Goal: Communication & Community: Connect with others

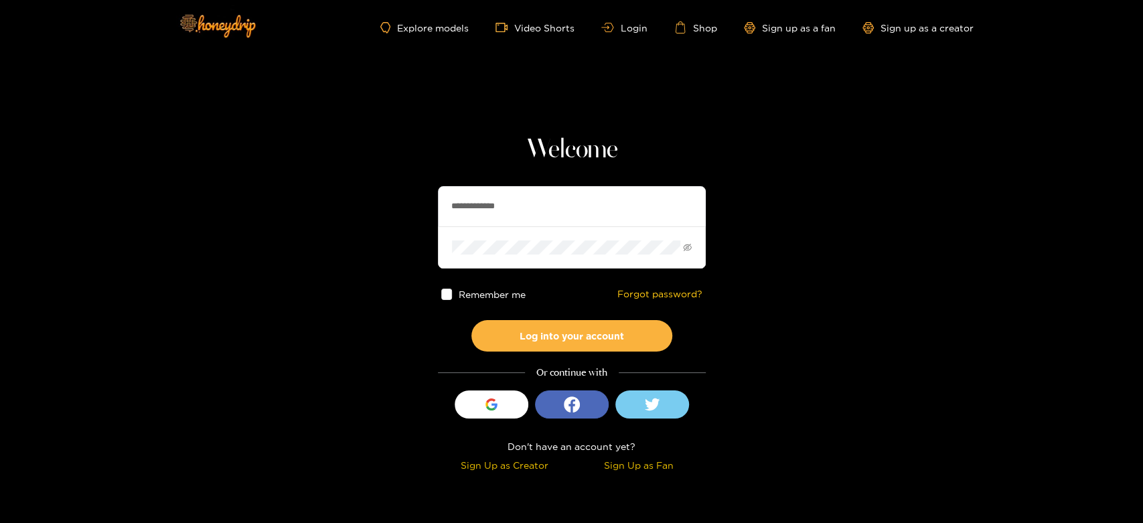
drag, startPoint x: 537, startPoint y: 213, endPoint x: 398, endPoint y: 207, distance: 138.8
click at [398, 207] on section "**********" at bounding box center [571, 238] width 1143 height 476
paste input "text"
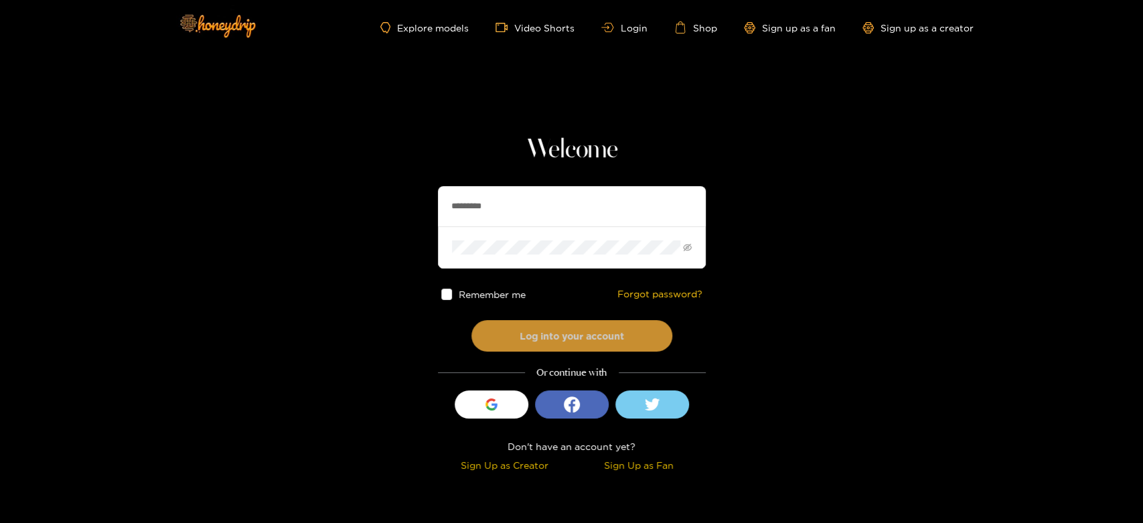
type input "*********"
click at [566, 343] on button "Log into your account" at bounding box center [572, 335] width 201 height 31
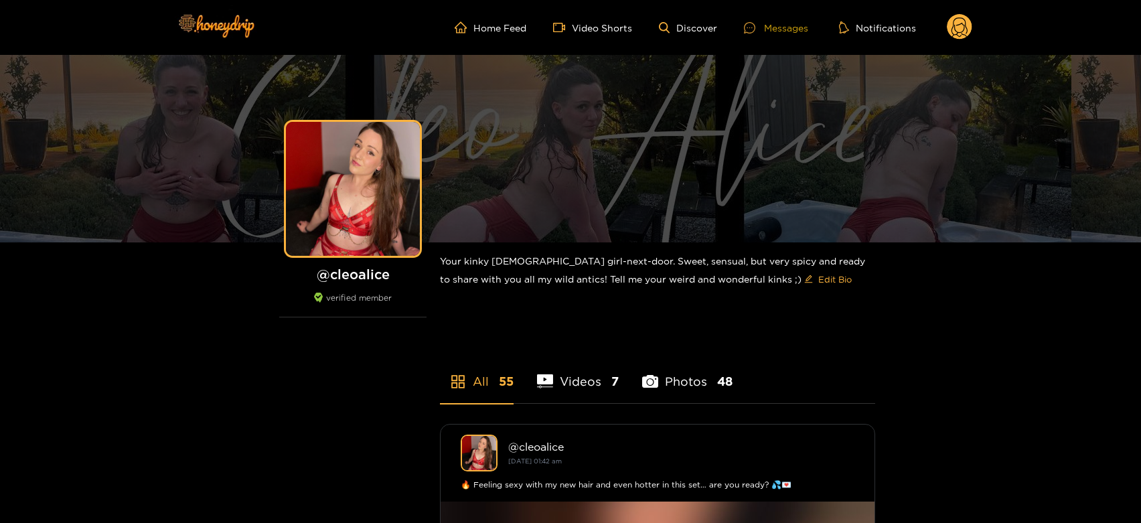
click at [778, 28] on div "Messages" at bounding box center [776, 27] width 64 height 15
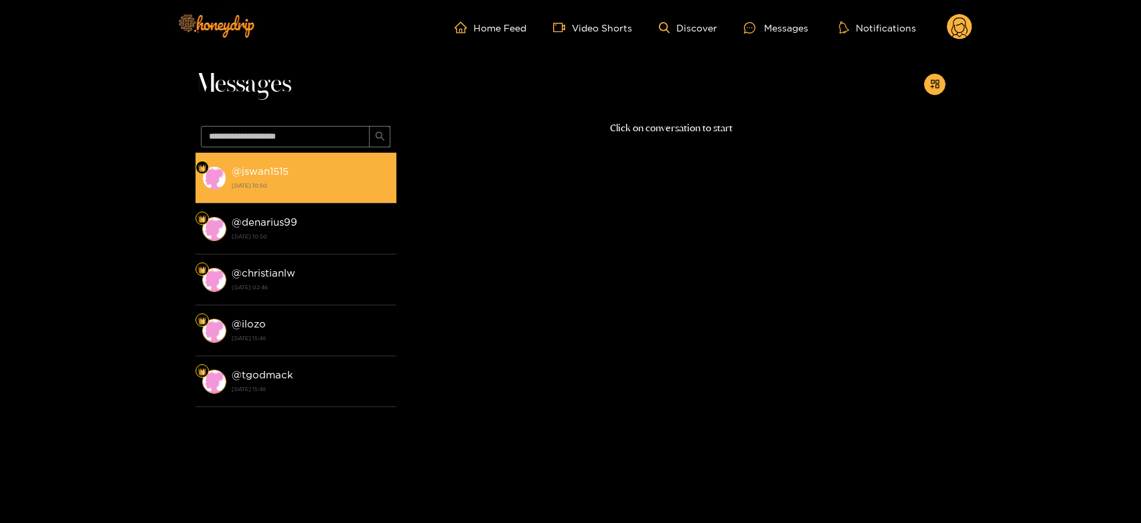
click at [268, 184] on strong "[DATE] 10:50" at bounding box center [311, 185] width 158 height 12
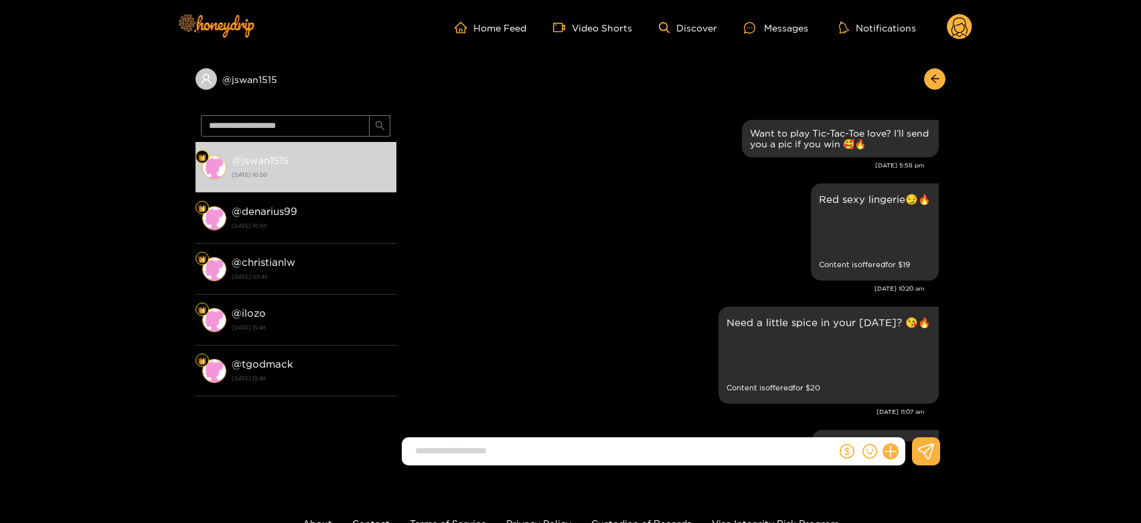
scroll to position [2873, 0]
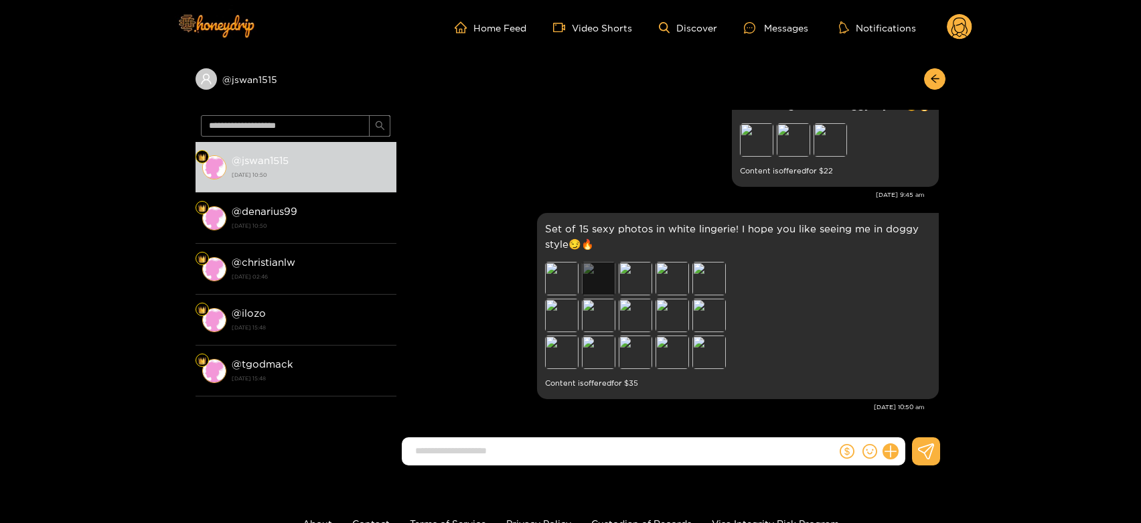
click at [599, 278] on div "Preview" at bounding box center [598, 278] width 33 height 33
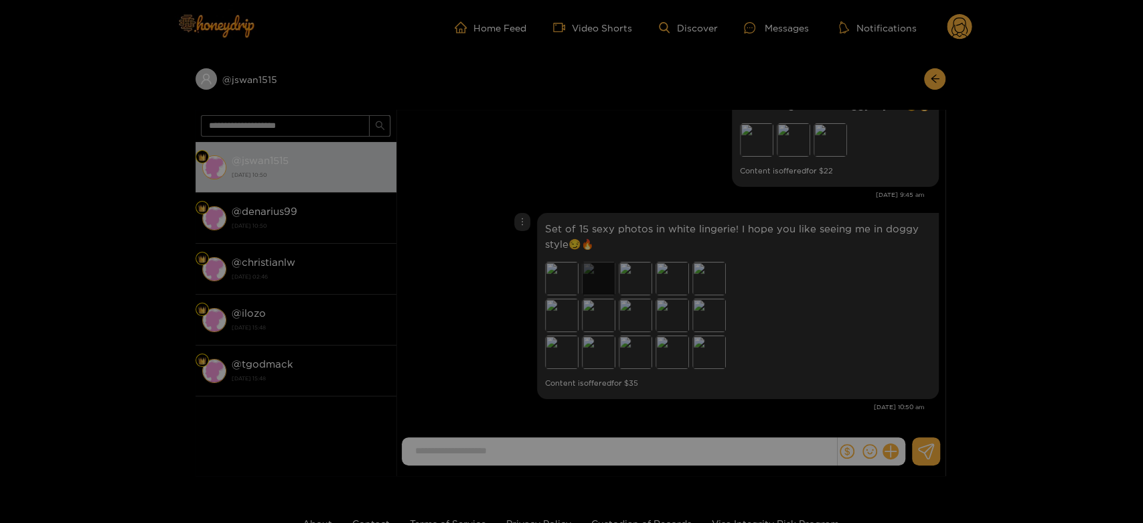
click at [598, 277] on div at bounding box center [571, 261] width 1143 height 523
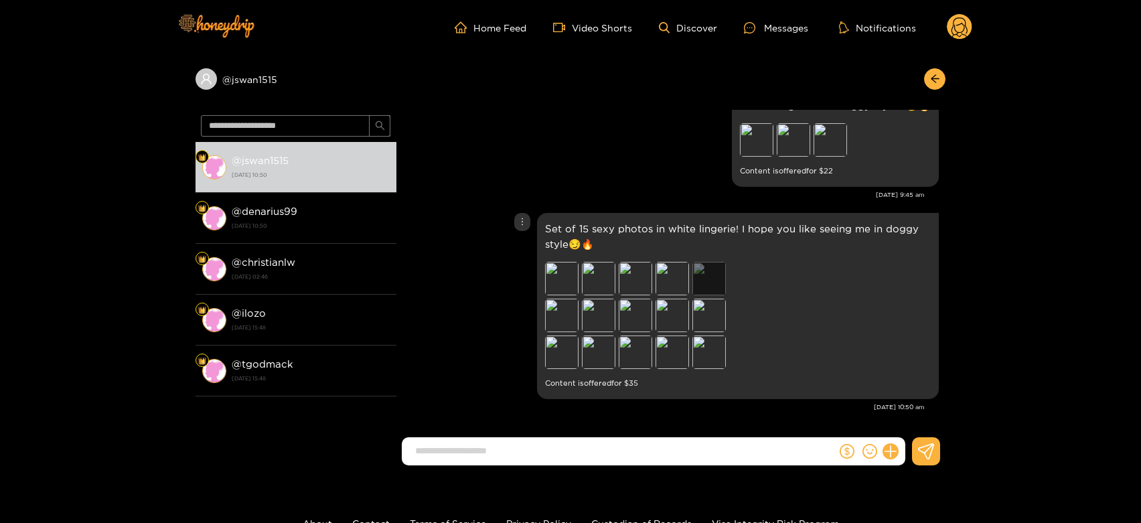
click at [697, 275] on div "Preview" at bounding box center [709, 278] width 33 height 33
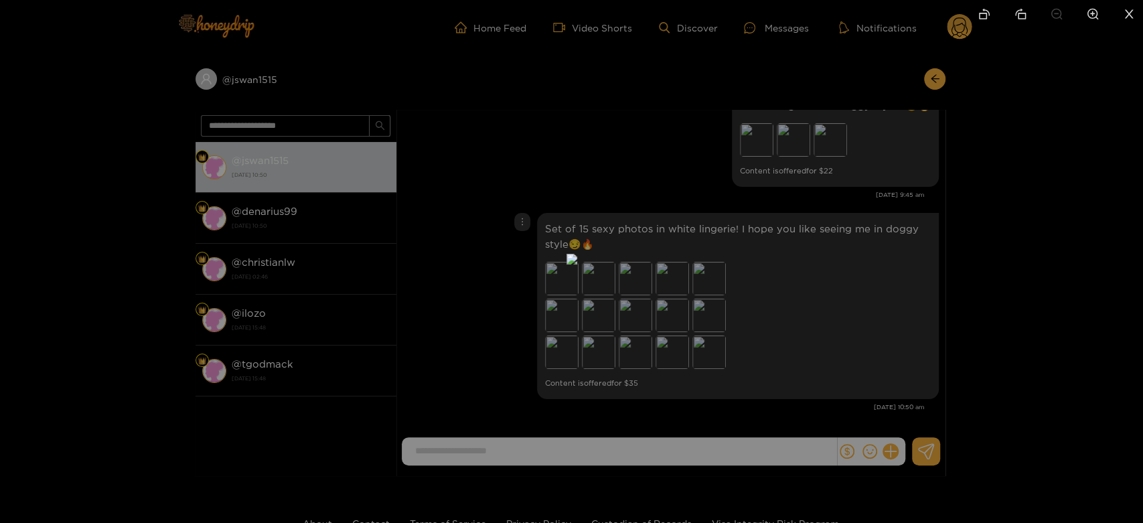
click at [846, 292] on div at bounding box center [571, 261] width 1143 height 523
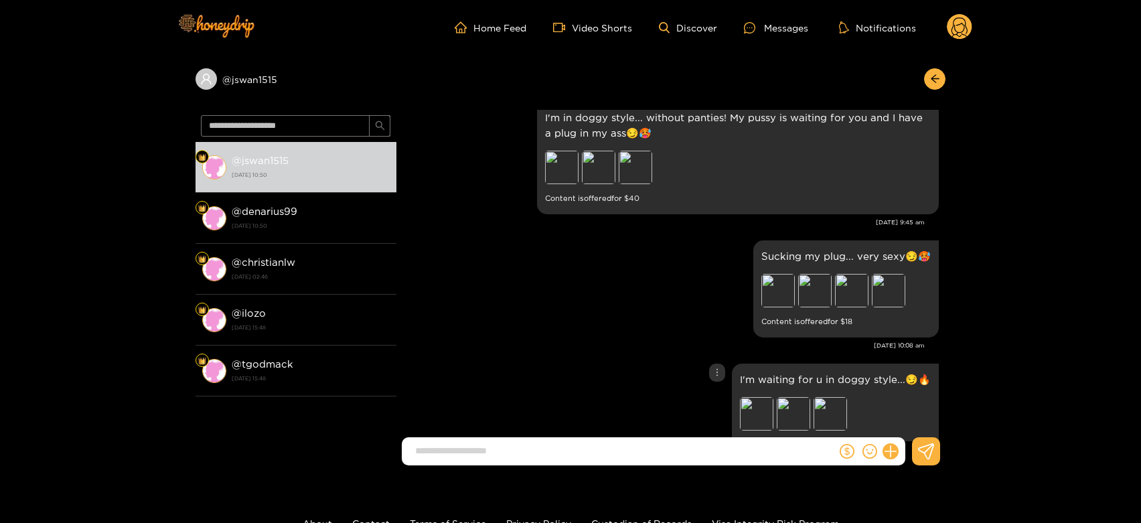
scroll to position [2575, 0]
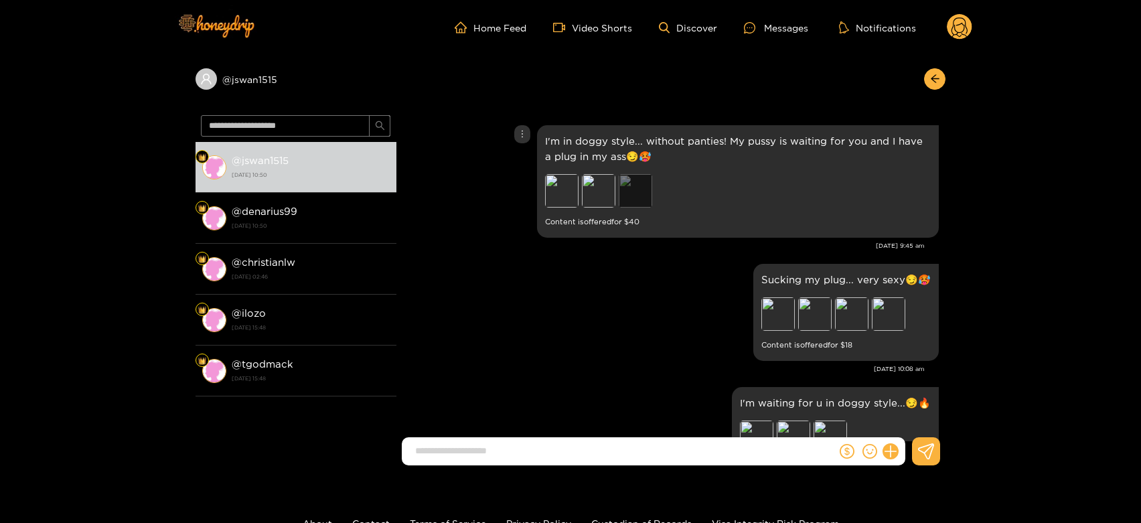
click at [628, 186] on div "Preview" at bounding box center [635, 190] width 33 height 33
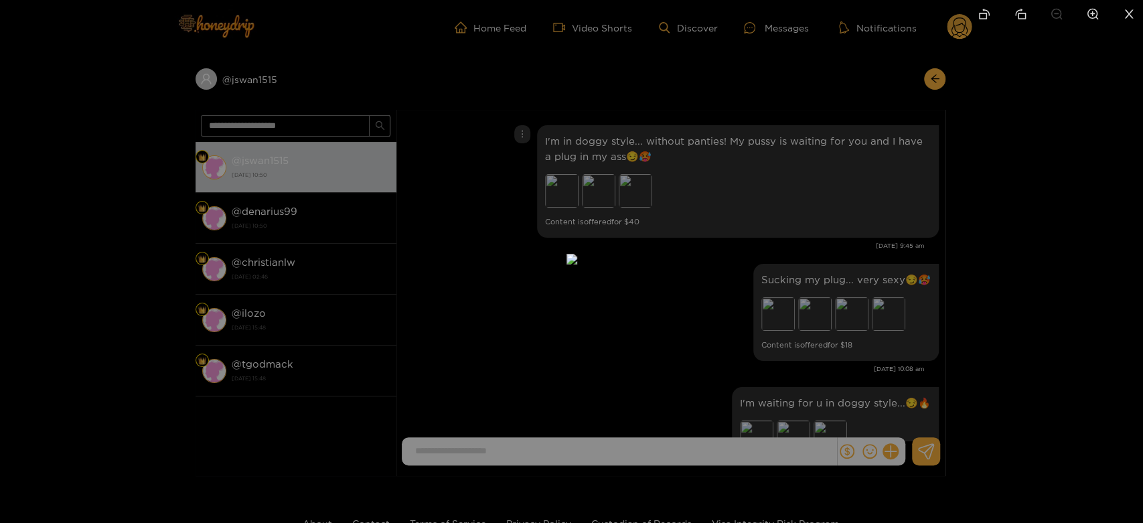
click at [863, 257] on div at bounding box center [571, 261] width 1143 height 523
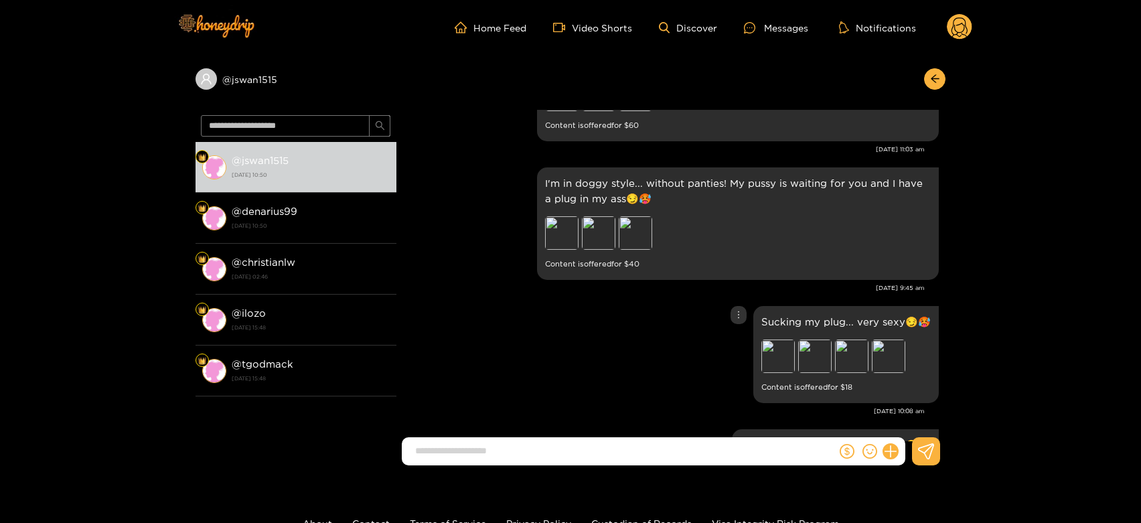
scroll to position [2352, 0]
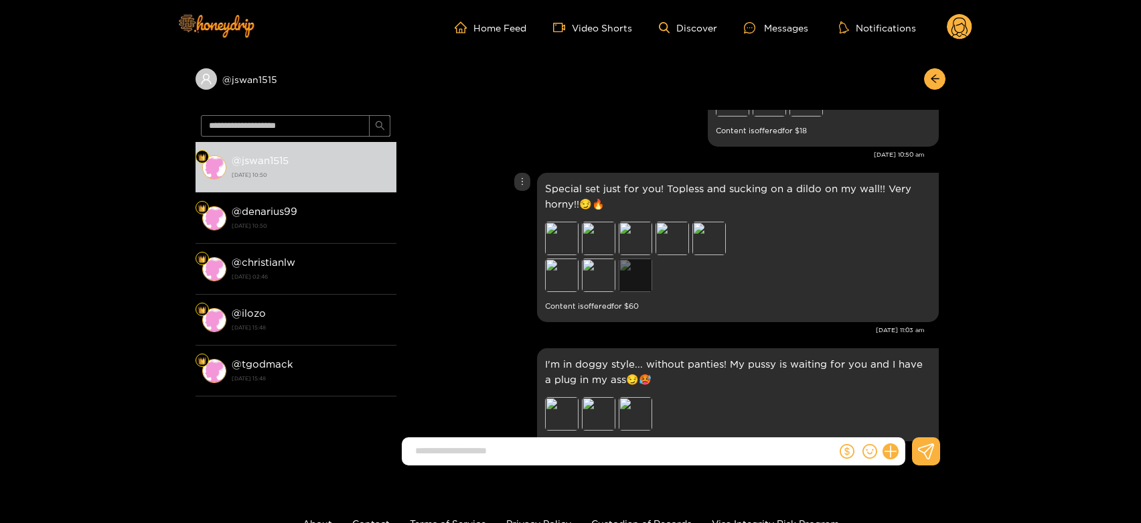
click at [634, 269] on div "Preview" at bounding box center [635, 275] width 33 height 33
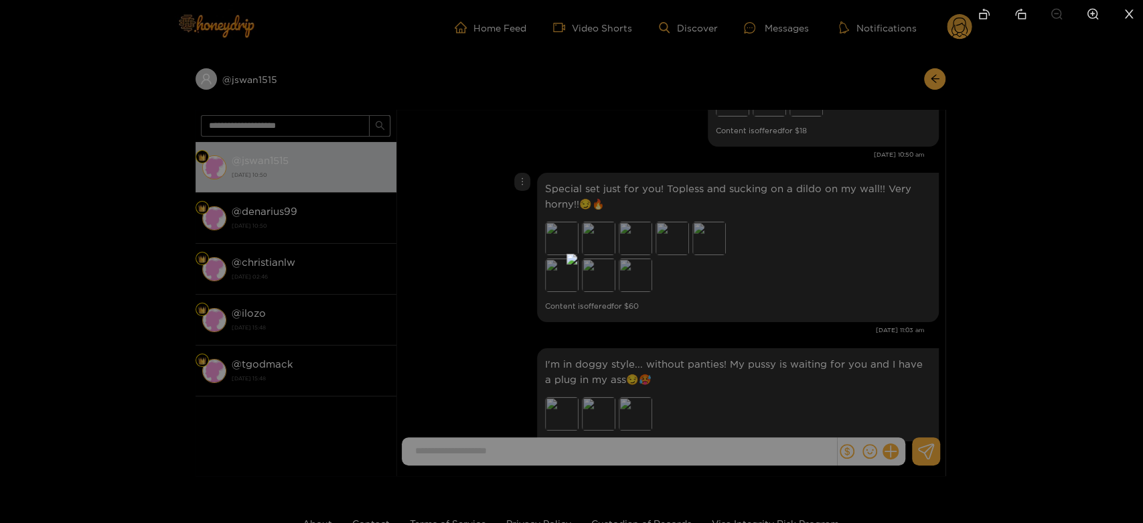
click at [863, 278] on div at bounding box center [571, 261] width 1143 height 523
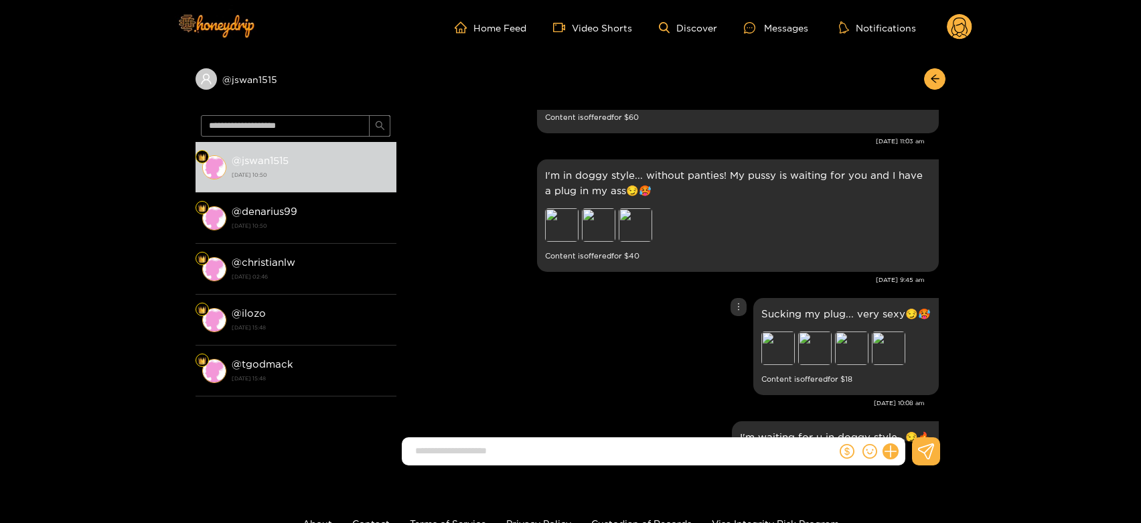
scroll to position [2650, 0]
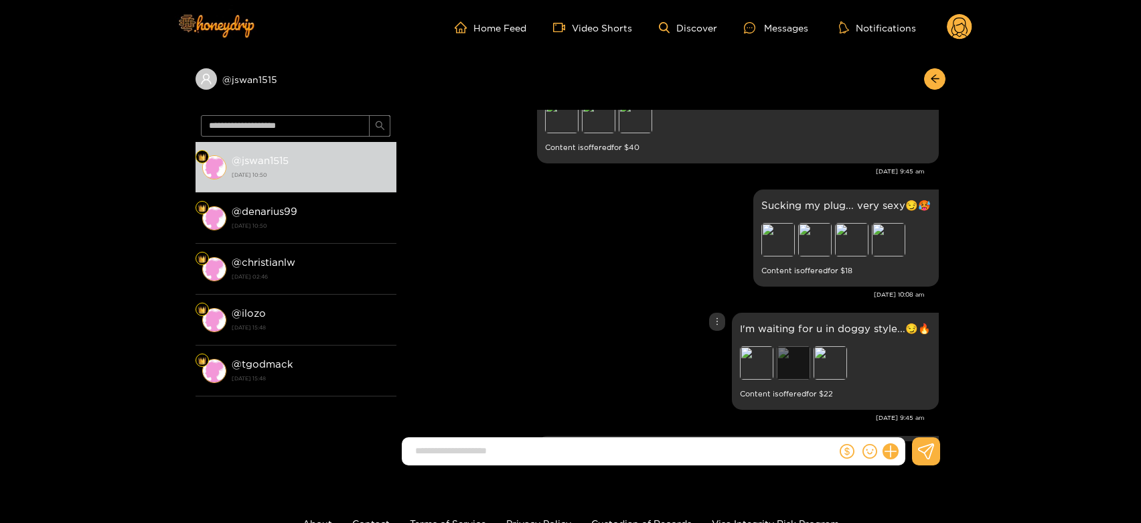
click at [788, 359] on div "Preview" at bounding box center [793, 362] width 33 height 33
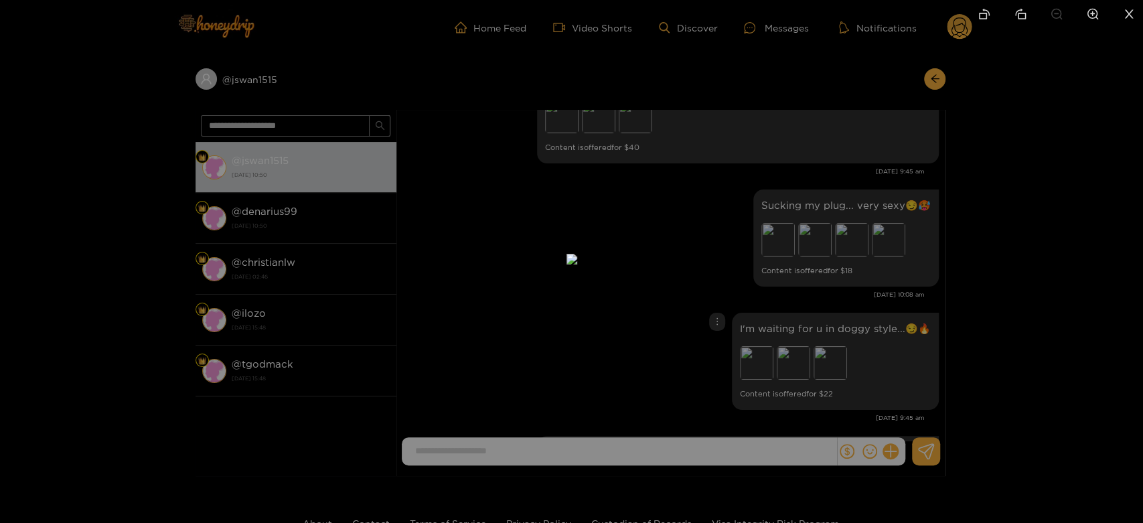
click at [849, 344] on div at bounding box center [571, 261] width 1143 height 523
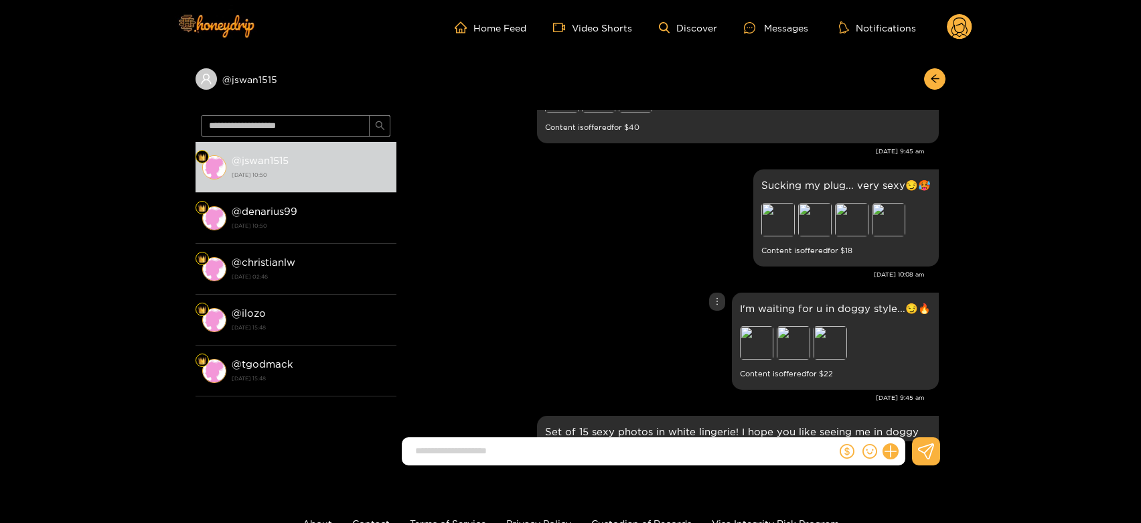
scroll to position [2873, 0]
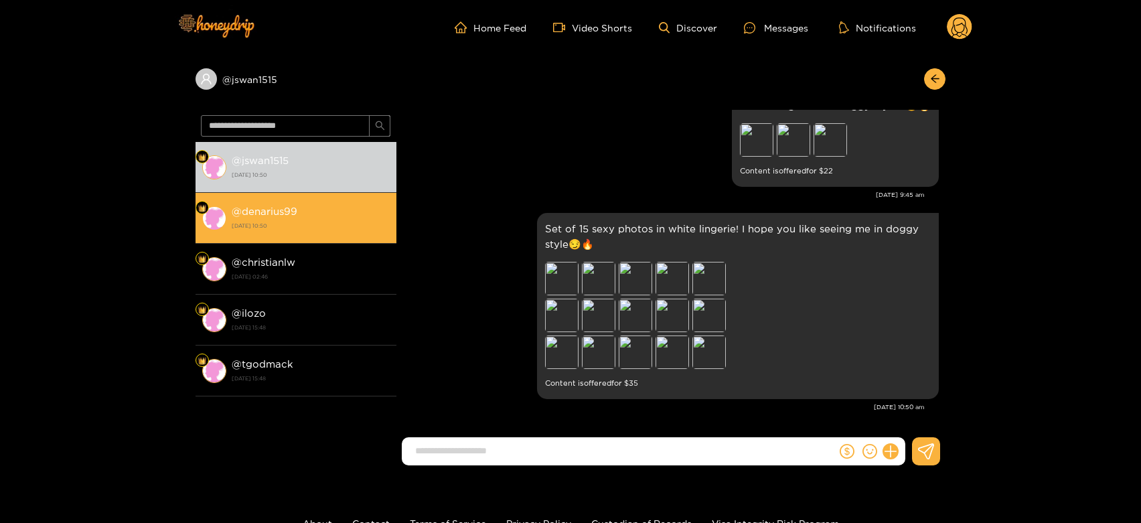
click at [358, 218] on div "@ denarius99 [DATE] 10:50" at bounding box center [311, 218] width 158 height 30
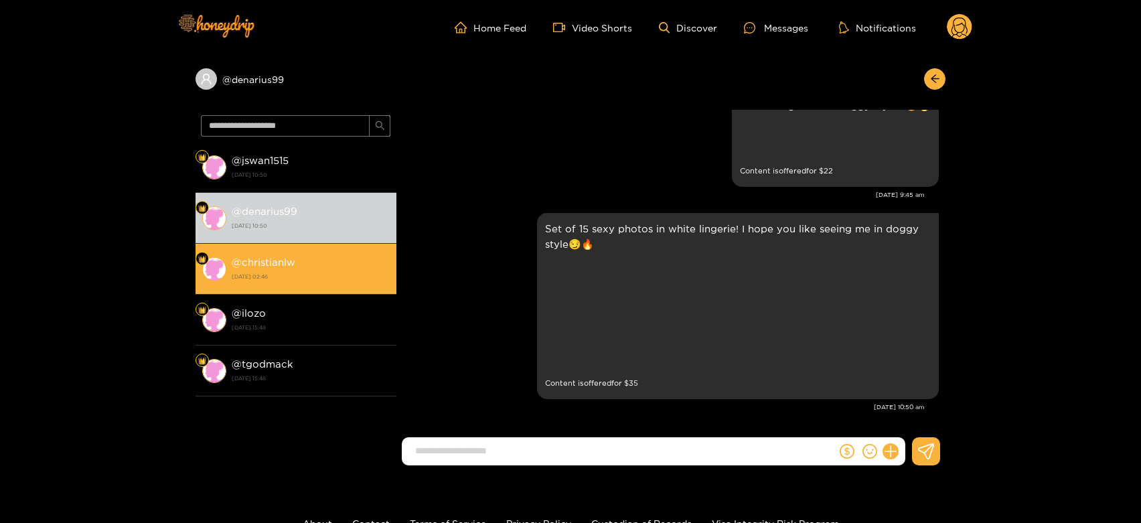
scroll to position [2393, 0]
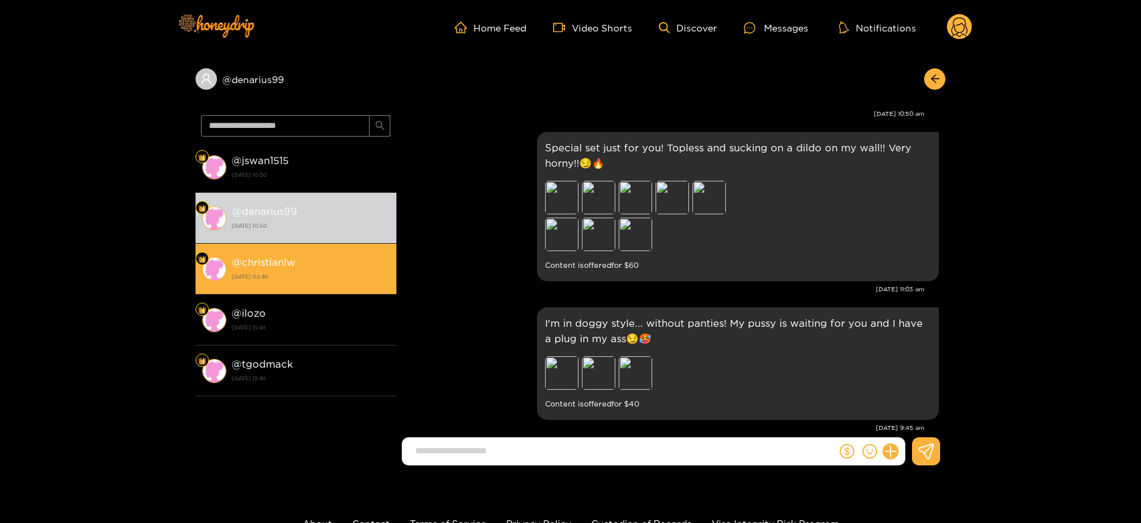
click at [359, 293] on li "@ christianlw [DATE] 02:46" at bounding box center [296, 269] width 201 height 51
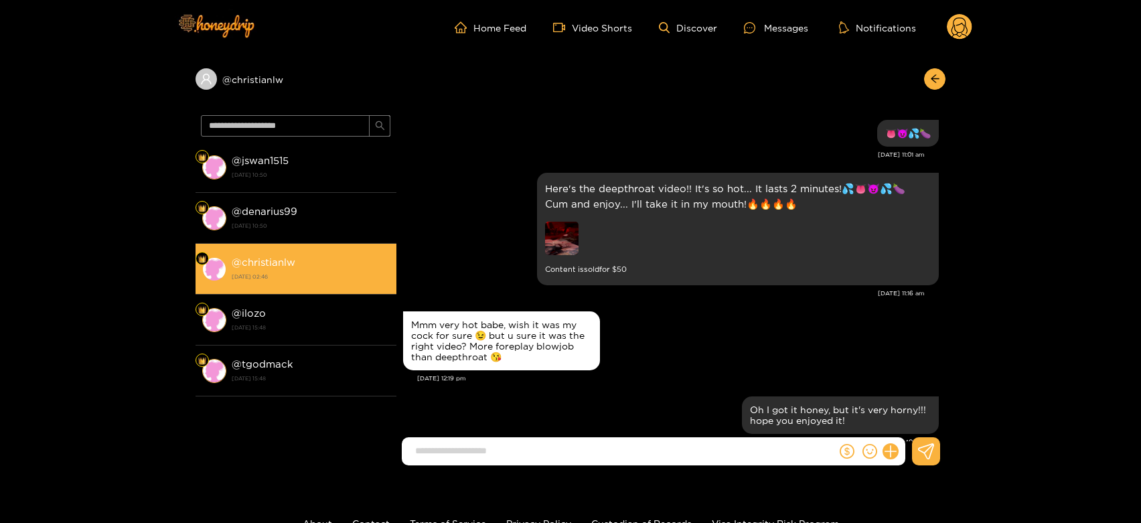
scroll to position [1948, 0]
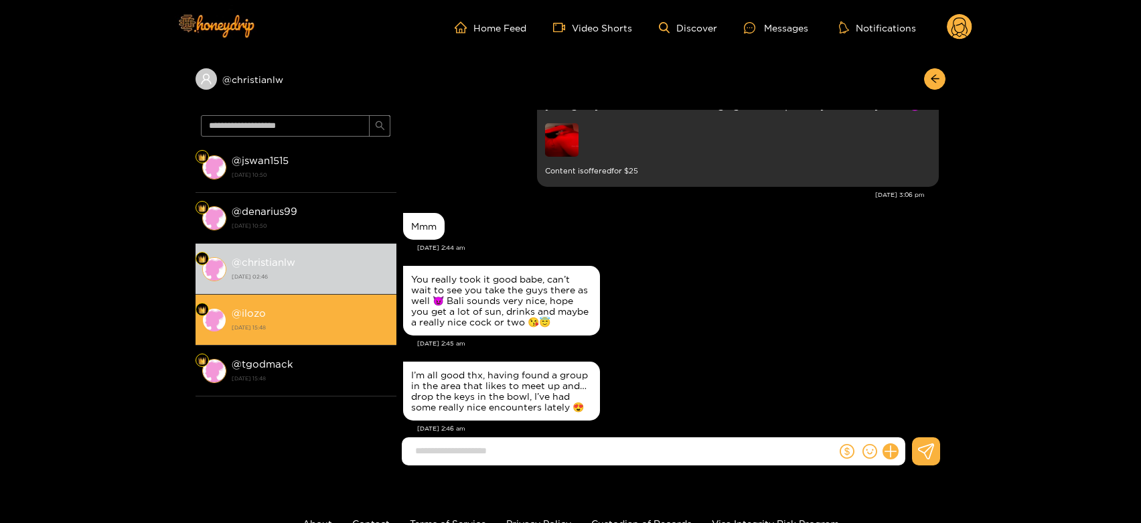
click at [347, 325] on strong "[DATE] 15:48" at bounding box center [311, 327] width 158 height 12
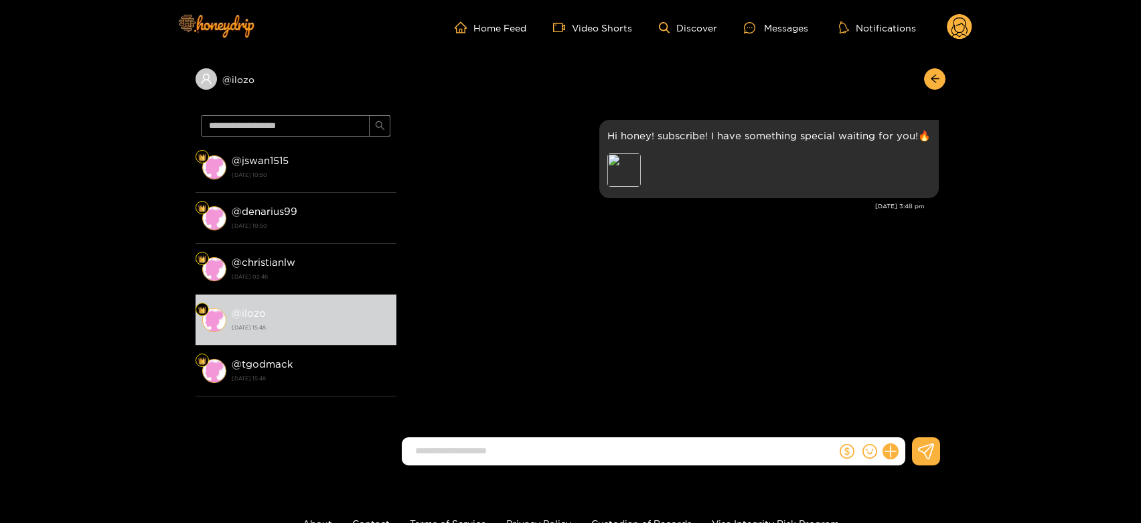
click at [963, 25] on circle at bounding box center [959, 26] width 25 height 25
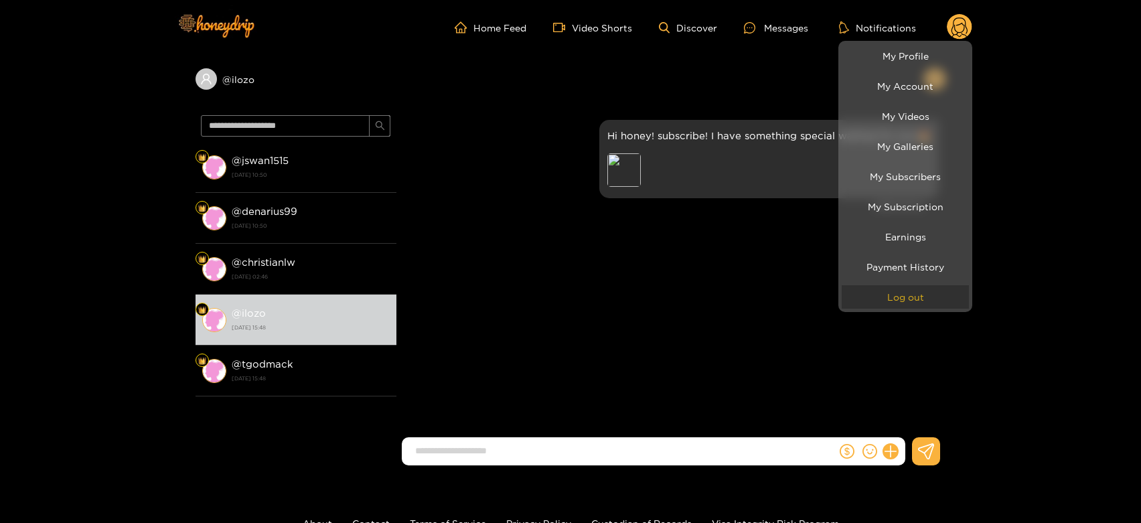
click at [897, 292] on button "Log out" at bounding box center [905, 296] width 127 height 23
